Goal: Check status

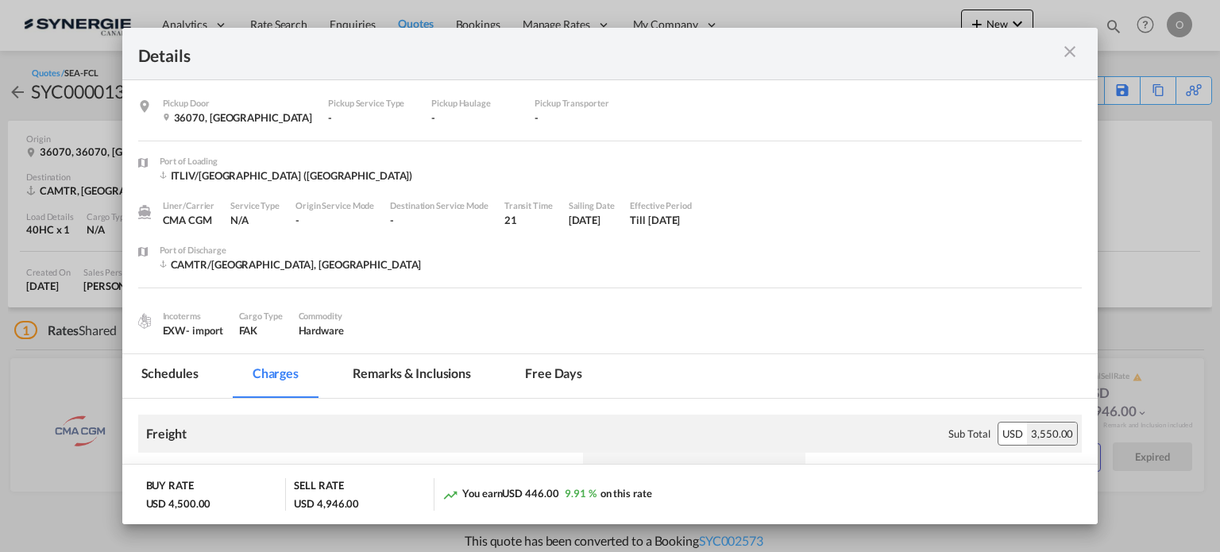
scroll to position [264, 0]
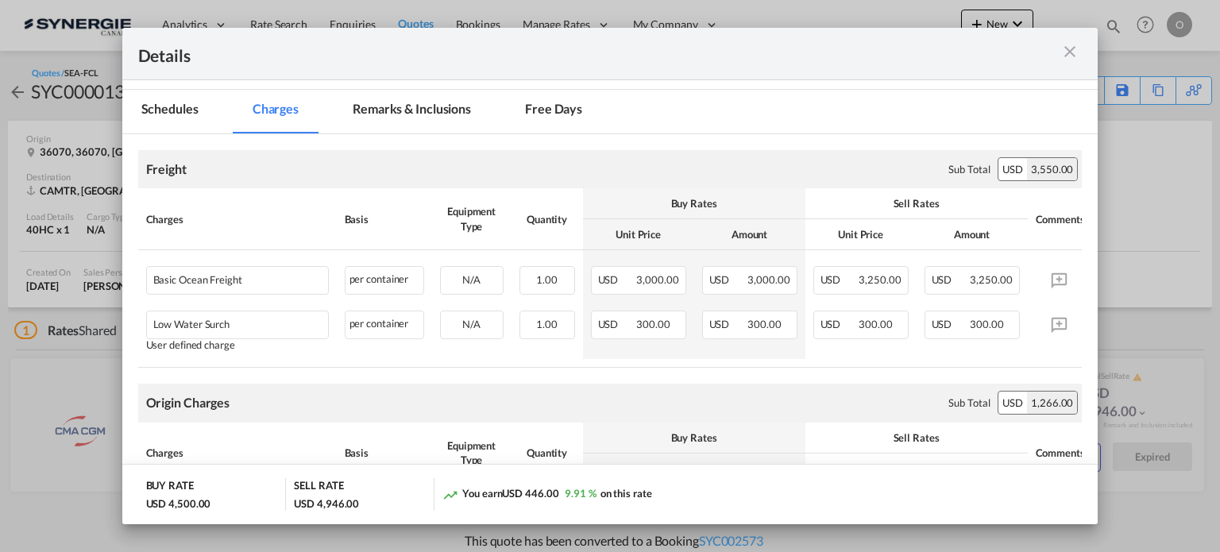
click at [1073, 45] on md-icon "icon-close m-3 fg-AAA8AD cursor" at bounding box center [1069, 51] width 19 height 19
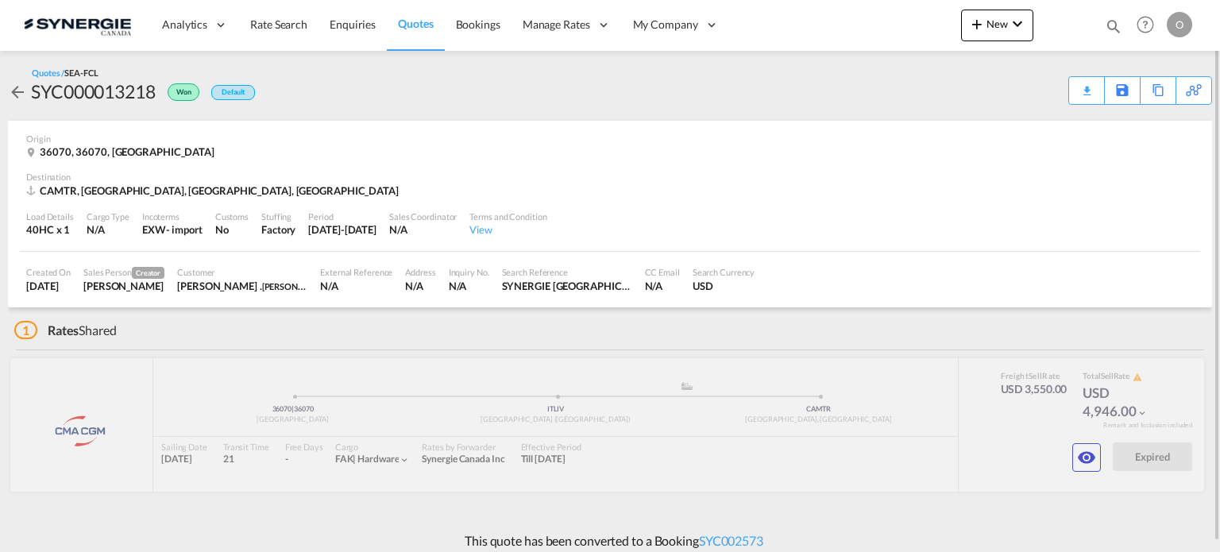
click at [1112, 24] on md-icon "icon-magnify" at bounding box center [1112, 25] width 17 height 17
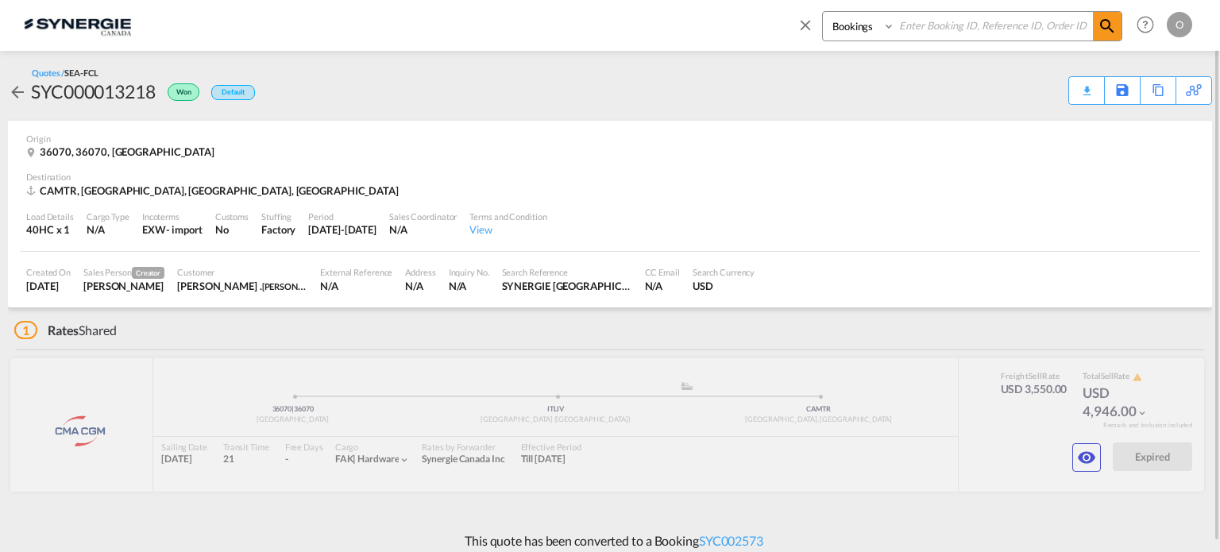
drag, startPoint x: 875, startPoint y: 26, endPoint x: 877, endPoint y: 37, distance: 11.2
click at [875, 26] on select "Bookings Quotes Enquiries" at bounding box center [860, 26] width 75 height 29
select select "Quotes"
click at [823, 12] on select "Bookings Quotes Enquiries" at bounding box center [860, 26] width 75 height 29
click at [919, 37] on input at bounding box center [994, 26] width 198 height 28
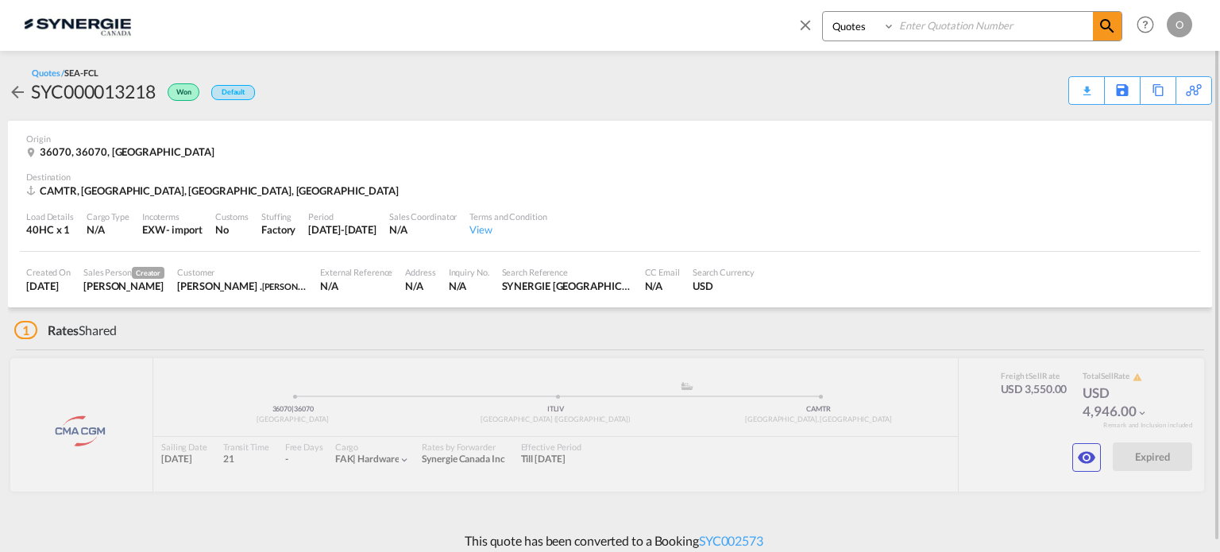
paste input "SYC000013883"
type input "SYC000013883"
click at [1116, 27] on span at bounding box center [1107, 26] width 29 height 29
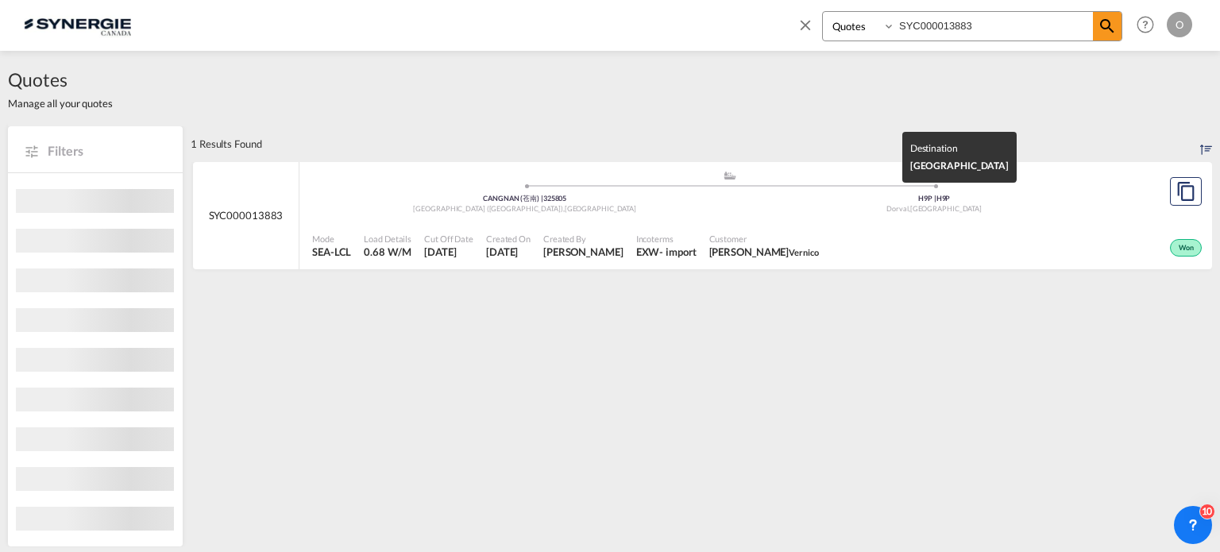
click at [852, 199] on div "H9P | H9P" at bounding box center [935, 199] width 410 height 10
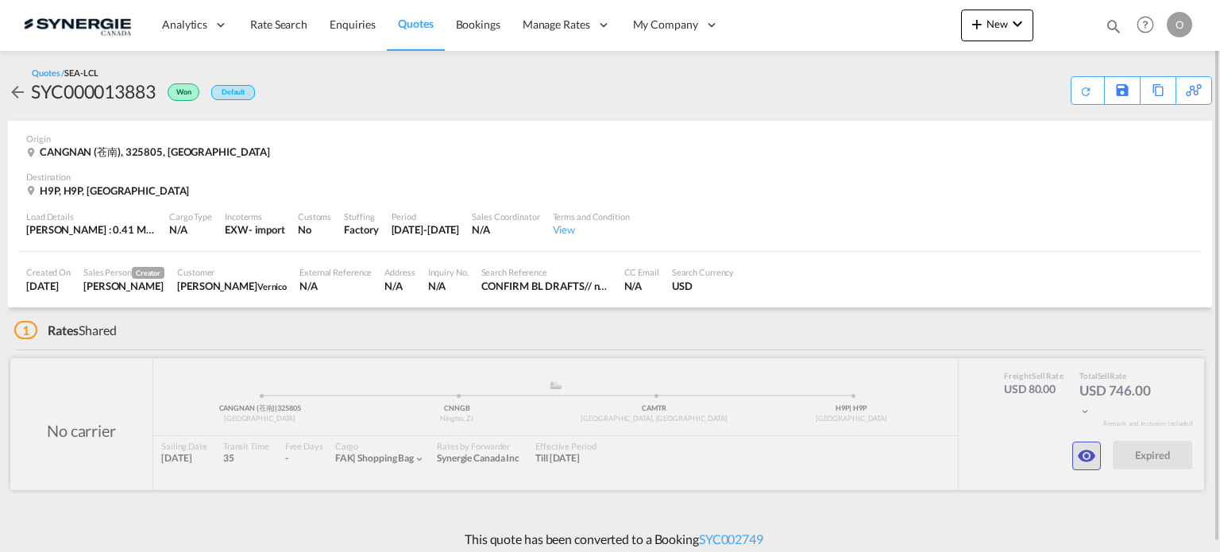
click at [1085, 457] on md-icon "icon-eye" at bounding box center [1086, 455] width 19 height 19
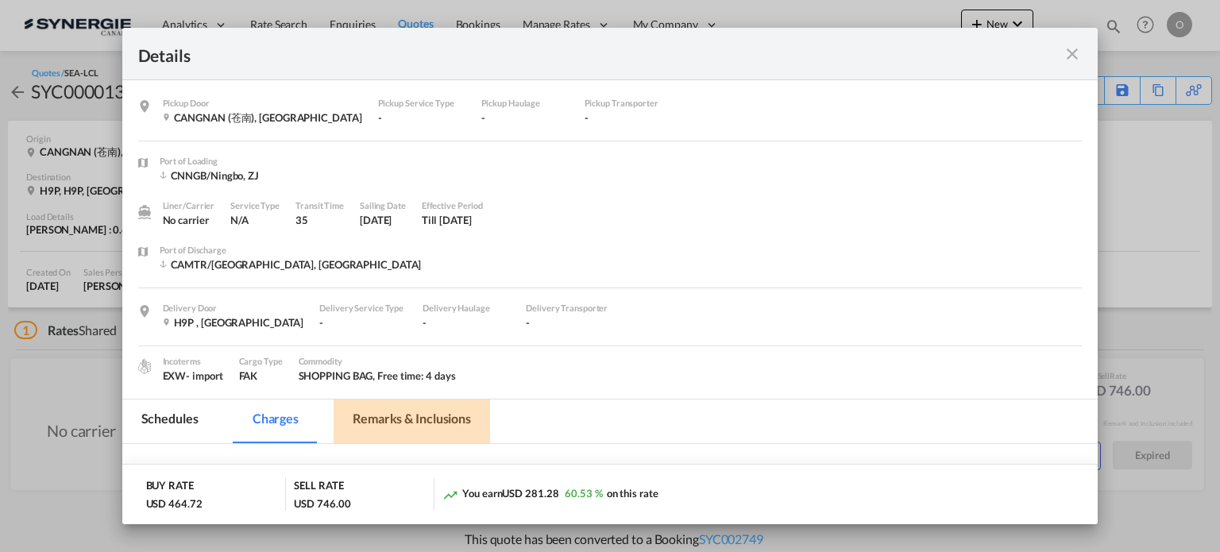
click at [416, 412] on md-tab-item "Remarks & Inclusions" at bounding box center [411, 421] width 156 height 44
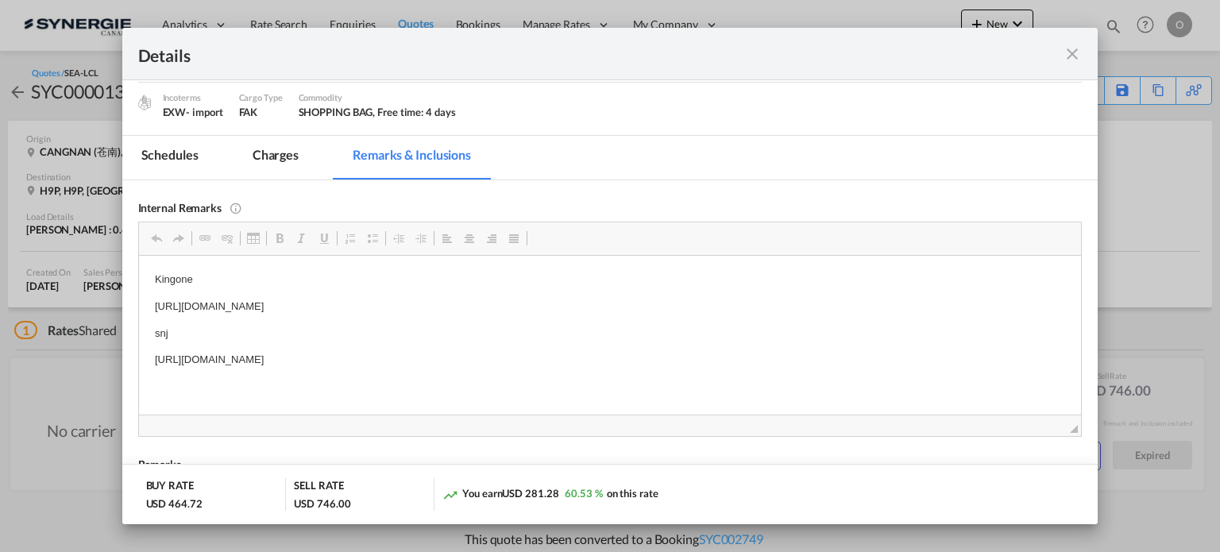
scroll to position [284, 0]
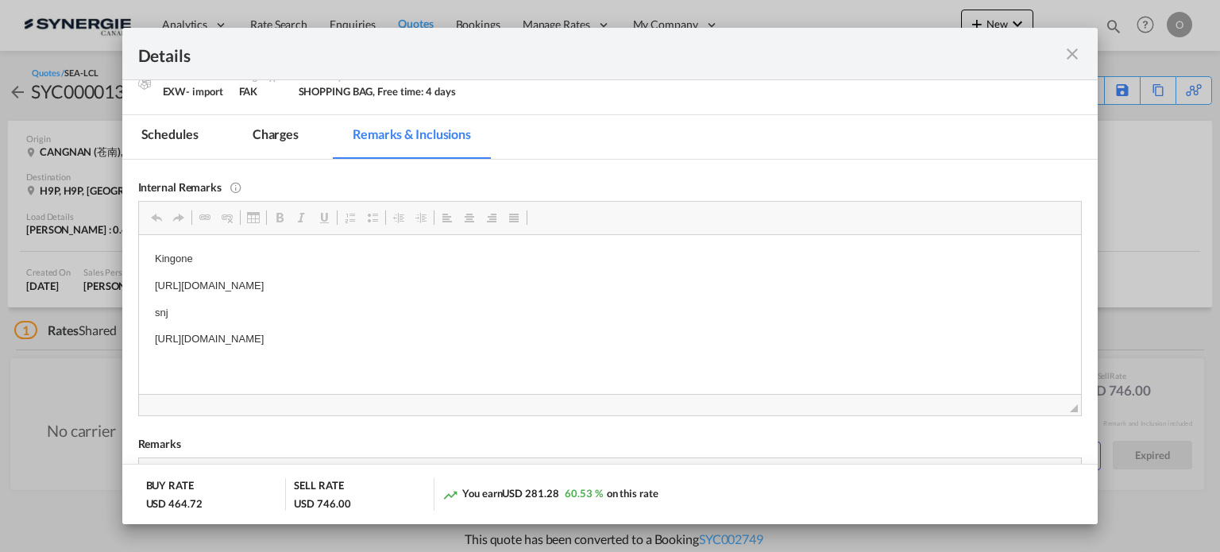
drag, startPoint x: 151, startPoint y: 340, endPoint x: 576, endPoint y: 337, distance: 425.6
click at [622, 348] on span "Copy" at bounding box center [620, 348] width 49 height 23
copy p "https://app.frontapp.com/open/msg_1gxobm4v?key=qFDt0fOL0ElgyHMuMYli_10TMKg0v2-U"
